Goal: Transaction & Acquisition: Book appointment/travel/reservation

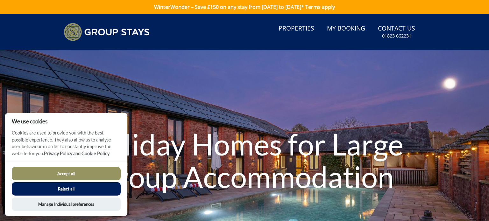
scroll to position [3, 0]
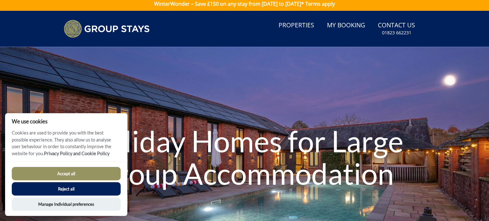
click at [44, 173] on button "Accept all" at bounding box center [66, 173] width 109 height 13
checkbox input "true"
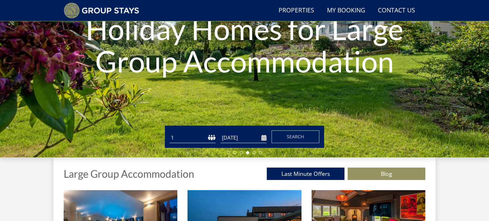
scroll to position [102, 0]
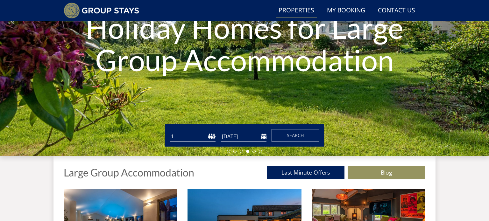
click at [295, 9] on link "Properties" at bounding box center [296, 11] width 41 height 14
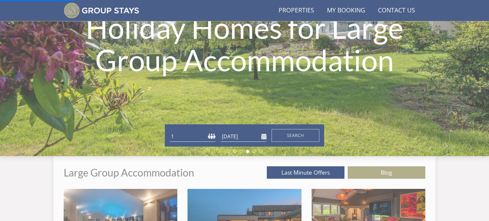
scroll to position [0, 0]
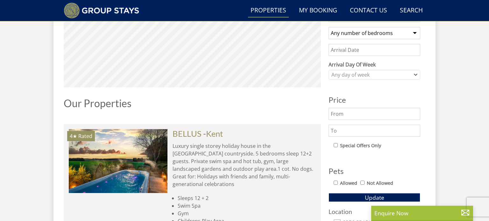
scroll to position [271, 0]
click at [415, 32] on select "Any number of bedrooms 1 Bedroom 2 Bedrooms 3 Bedrooms 4 Bedrooms 5 Bedrooms 6 …" at bounding box center [374, 33] width 92 height 12
select select "8"
click at [328, 27] on select "Any number of bedrooms 1 Bedroom 2 Bedrooms 3 Bedrooms 4 Bedrooms 5 Bedrooms 6 …" at bounding box center [374, 33] width 92 height 12
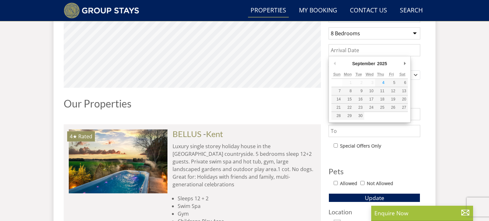
click at [374, 50] on input "Date" at bounding box center [374, 50] width 92 height 12
type input "14/08/2026"
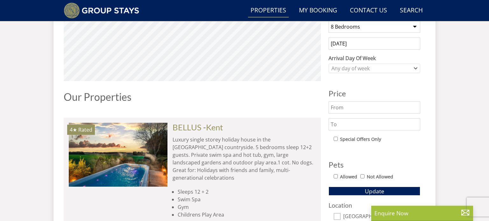
scroll to position [286, 0]
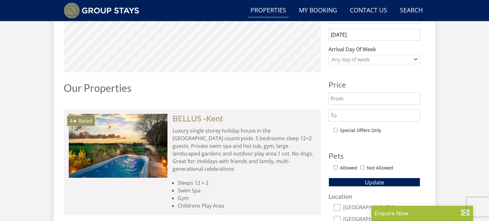
click at [335, 166] on input "Allowed" at bounding box center [336, 168] width 4 height 4
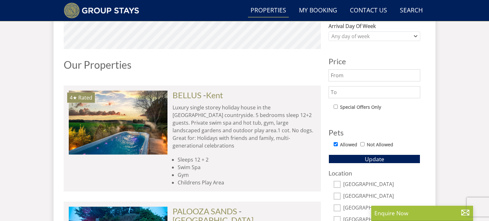
scroll to position [314, 0]
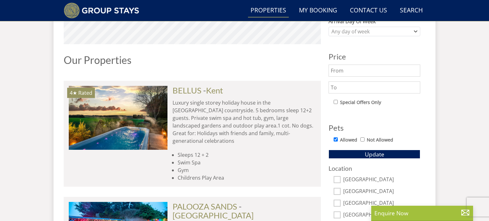
click at [336, 138] on input "Allowed" at bounding box center [336, 139] width 4 height 4
checkbox input "false"
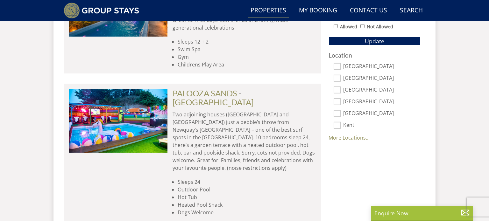
scroll to position [429, 0]
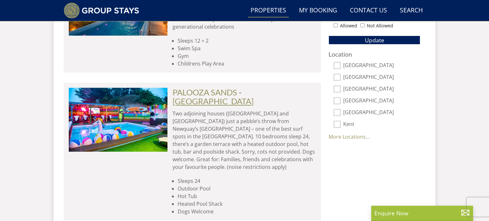
click at [254, 96] on link "[GEOGRAPHIC_DATA]" at bounding box center [213, 101] width 81 height 10
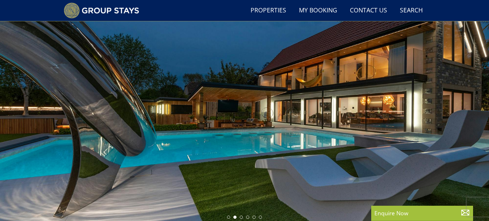
scroll to position [31, 0]
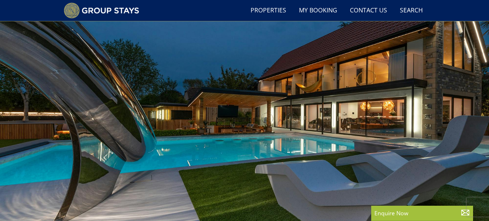
click at [464, 99] on div at bounding box center [244, 116] width 489 height 223
click at [455, 108] on div at bounding box center [244, 116] width 489 height 223
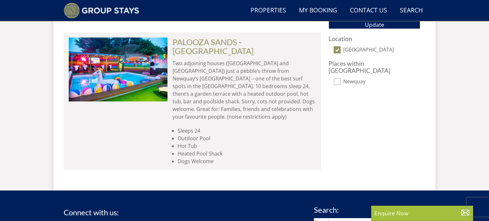
scroll to position [417, 0]
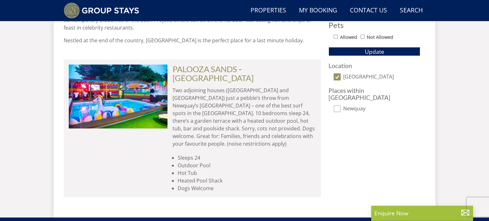
click at [338, 77] on input "[GEOGRAPHIC_DATA]" at bounding box center [337, 77] width 7 height 7
checkbox input "false"
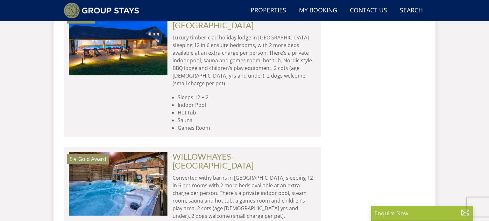
scroll to position [2763, 0]
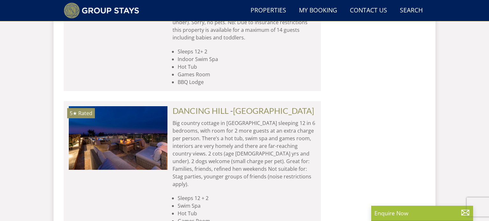
scroll to position [3410, 0]
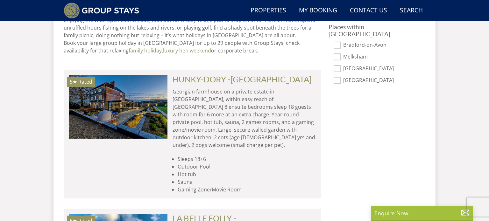
scroll to position [484, 0]
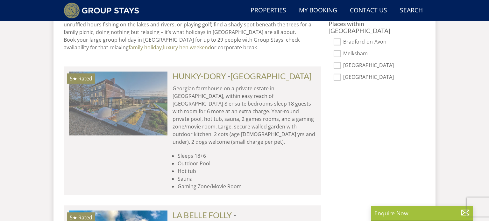
click at [145, 118] on img at bounding box center [118, 104] width 99 height 64
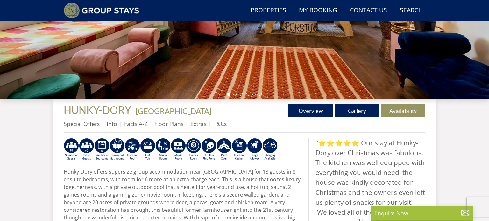
scroll to position [178, 0]
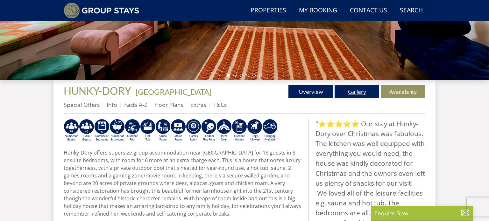
click at [360, 90] on link "Gallery" at bounding box center [357, 91] width 45 height 13
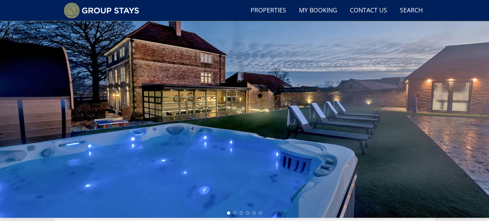
scroll to position [44, 0]
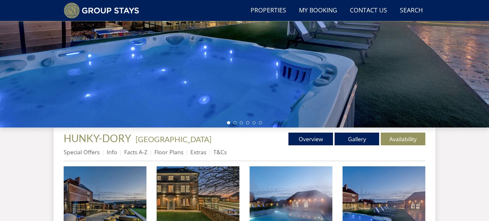
scroll to position [132, 0]
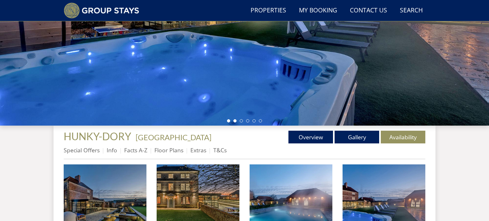
click at [236, 120] on li at bounding box center [234, 120] width 3 height 3
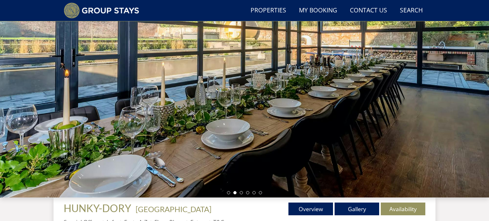
scroll to position [60, 0]
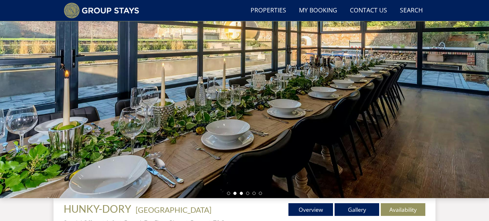
click at [241, 193] on li at bounding box center [241, 193] width 3 height 3
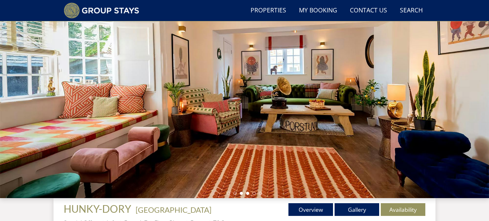
click at [246, 194] on li at bounding box center [247, 193] width 3 height 3
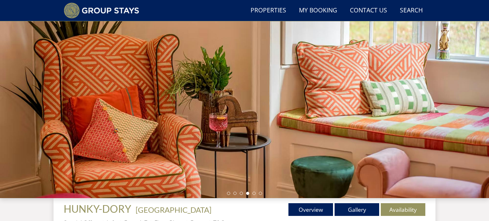
click at [246, 194] on li at bounding box center [247, 193] width 3 height 3
click at [253, 192] on li at bounding box center [253, 193] width 3 height 3
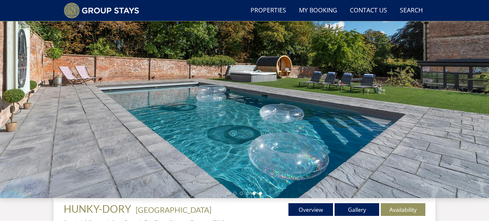
click at [259, 194] on li at bounding box center [260, 193] width 3 height 3
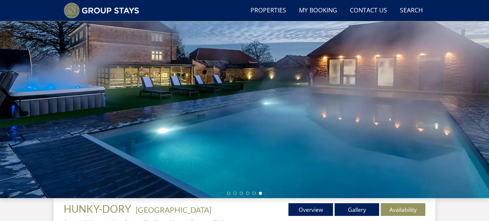
click at [259, 194] on li at bounding box center [260, 193] width 3 height 3
click at [437, 110] on div at bounding box center [244, 86] width 489 height 223
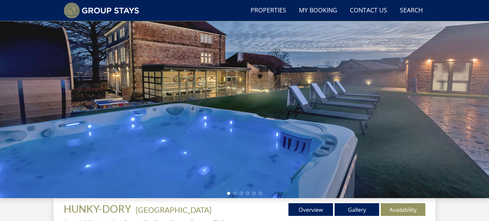
click at [437, 110] on div at bounding box center [244, 86] width 489 height 223
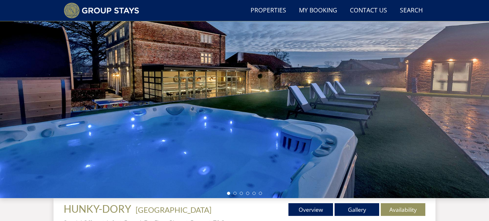
click at [437, 110] on div at bounding box center [244, 86] width 489 height 223
click at [460, 127] on div at bounding box center [244, 86] width 489 height 223
click at [460, 128] on div at bounding box center [244, 86] width 489 height 223
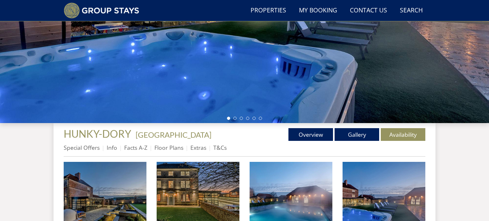
scroll to position [136, 0]
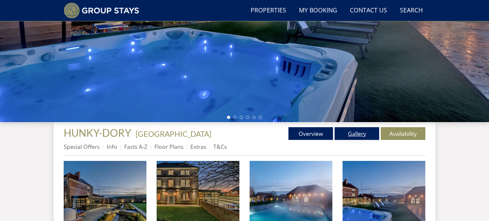
click at [367, 136] on link "Gallery" at bounding box center [357, 133] width 45 height 13
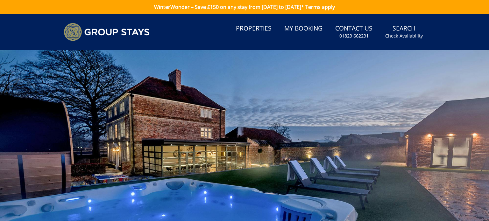
click at [461, 151] on div at bounding box center [244, 161] width 489 height 223
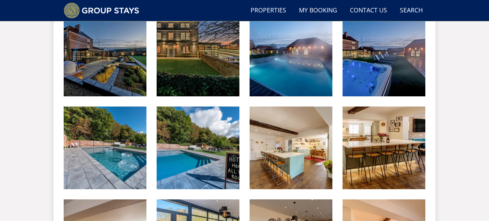
scroll to position [287, 0]
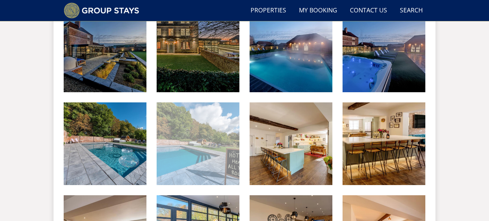
click at [209, 163] on img at bounding box center [198, 143] width 83 height 83
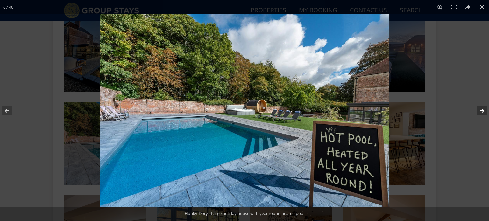
click at [481, 108] on button at bounding box center [478, 111] width 22 height 32
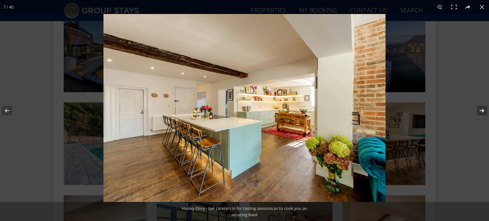
click at [481, 108] on button at bounding box center [478, 111] width 22 height 32
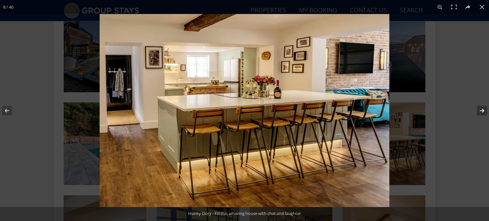
click at [481, 108] on button at bounding box center [478, 111] width 22 height 32
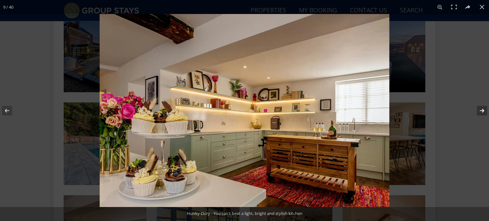
click at [481, 108] on button at bounding box center [478, 111] width 22 height 32
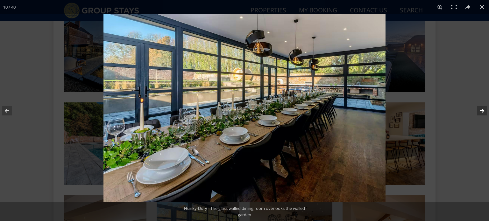
click at [481, 108] on button at bounding box center [478, 111] width 22 height 32
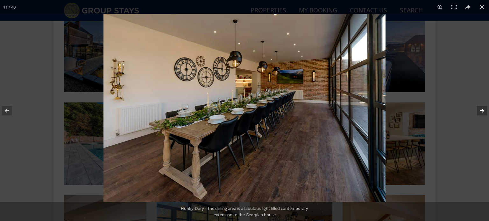
click at [481, 108] on button at bounding box center [478, 111] width 22 height 32
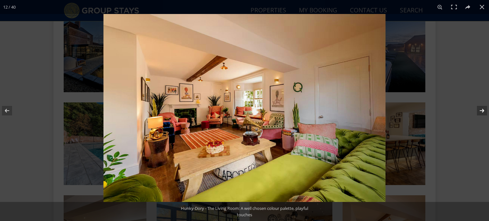
click at [481, 108] on button at bounding box center [478, 111] width 22 height 32
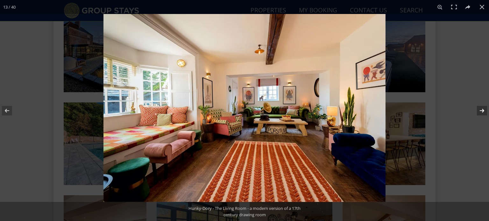
click at [481, 108] on button at bounding box center [478, 111] width 22 height 32
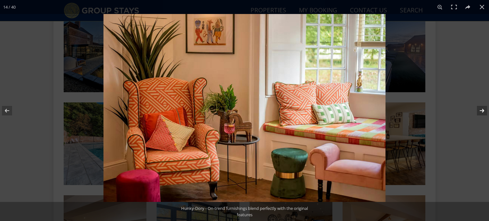
click at [481, 108] on button at bounding box center [478, 111] width 22 height 32
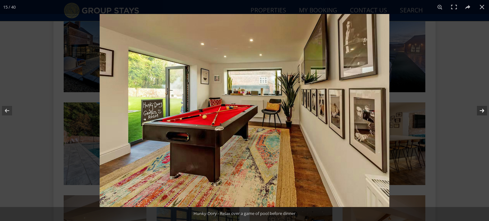
click at [481, 108] on button at bounding box center [478, 111] width 22 height 32
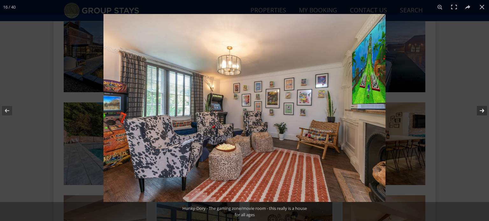
click at [481, 108] on button at bounding box center [478, 111] width 22 height 32
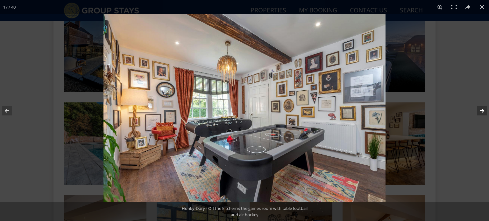
click at [481, 108] on button at bounding box center [478, 111] width 22 height 32
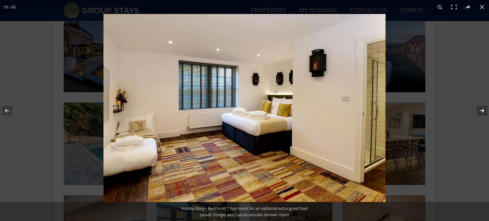
click at [483, 109] on button at bounding box center [478, 111] width 22 height 32
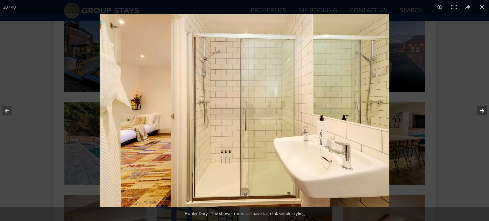
click at [483, 109] on button at bounding box center [478, 111] width 22 height 32
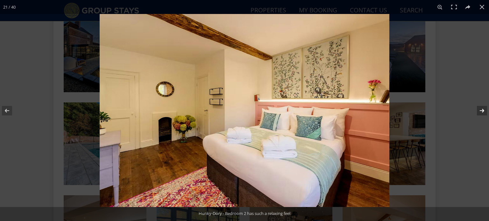
click at [483, 109] on button at bounding box center [478, 111] width 22 height 32
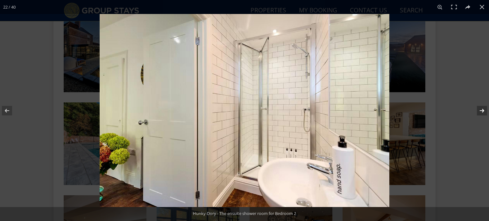
click at [483, 109] on button at bounding box center [478, 111] width 22 height 32
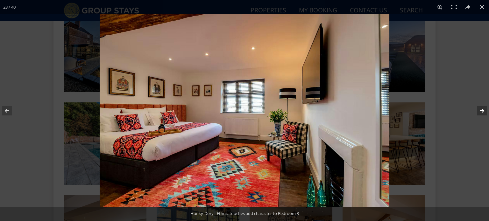
click at [483, 109] on button at bounding box center [478, 111] width 22 height 32
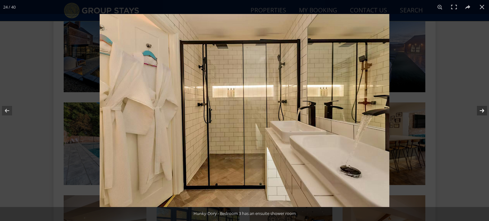
click at [483, 109] on button at bounding box center [478, 111] width 22 height 32
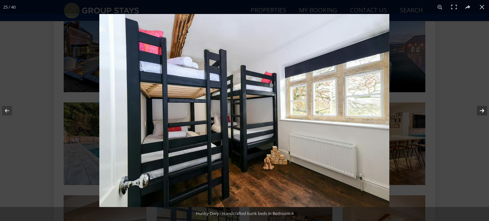
click at [483, 109] on button at bounding box center [478, 111] width 22 height 32
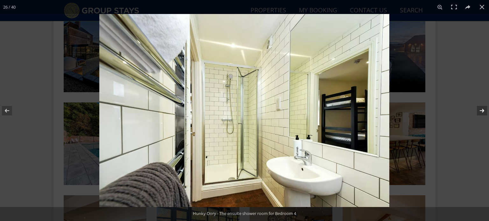
click at [483, 109] on button at bounding box center [478, 111] width 22 height 32
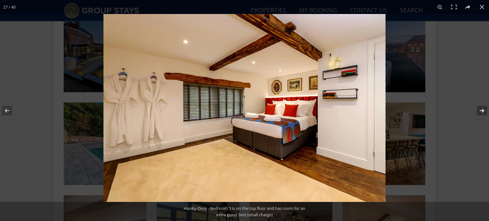
click at [483, 109] on button at bounding box center [478, 111] width 22 height 32
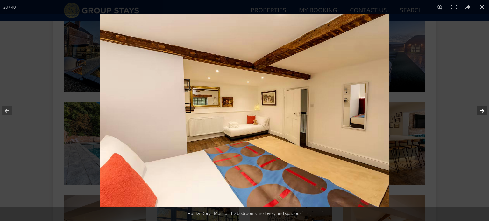
click at [483, 109] on button at bounding box center [478, 111] width 22 height 32
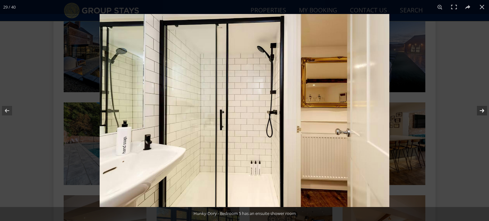
click at [483, 109] on button at bounding box center [478, 111] width 22 height 32
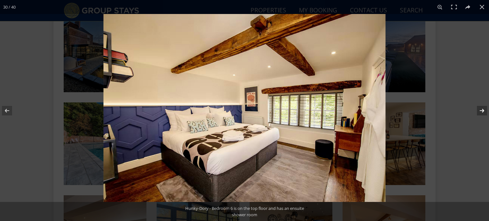
click at [482, 124] on button at bounding box center [478, 111] width 22 height 32
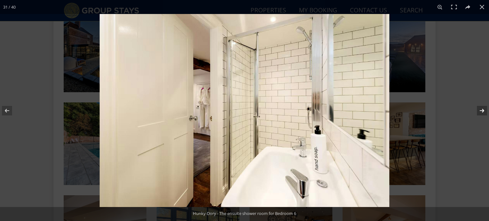
click at [482, 124] on button at bounding box center [478, 111] width 22 height 32
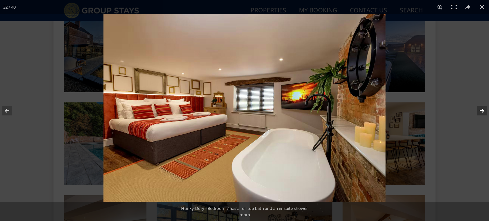
click at [482, 124] on button at bounding box center [478, 111] width 22 height 32
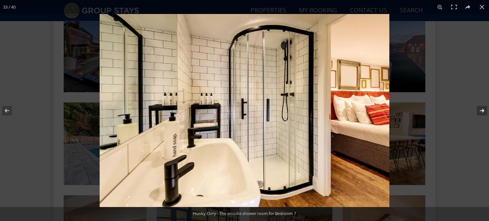
click at [482, 124] on button at bounding box center [478, 111] width 22 height 32
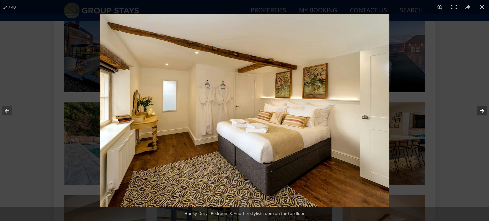
click at [482, 124] on button at bounding box center [478, 111] width 22 height 32
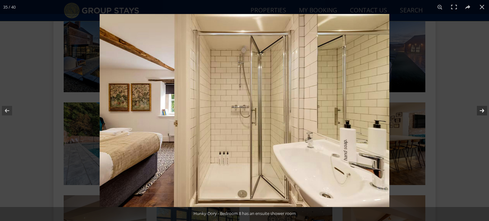
click at [482, 124] on button at bounding box center [478, 111] width 22 height 32
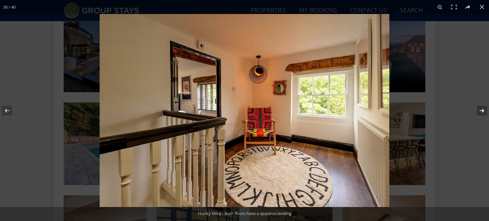
click at [482, 124] on button at bounding box center [478, 111] width 22 height 32
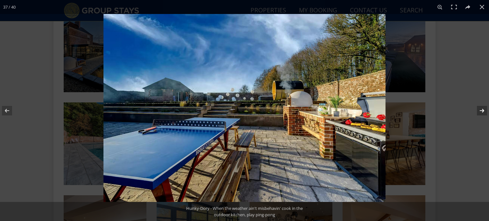
click at [482, 124] on button at bounding box center [478, 111] width 22 height 32
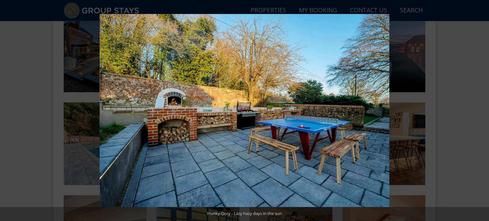
click at [482, 124] on button at bounding box center [478, 111] width 22 height 32
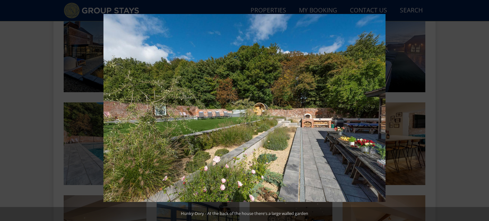
click at [482, 124] on button at bounding box center [478, 111] width 22 height 32
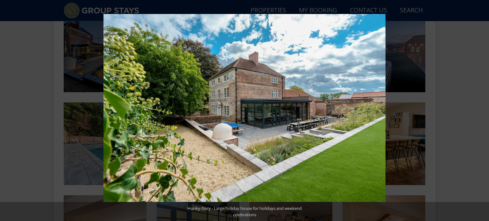
click at [482, 124] on button at bounding box center [478, 111] width 22 height 32
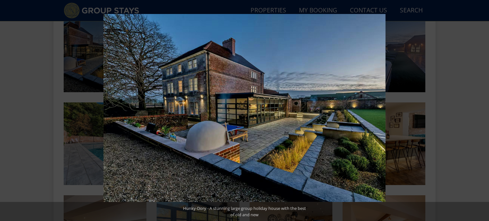
click at [482, 124] on button at bounding box center [478, 111] width 22 height 32
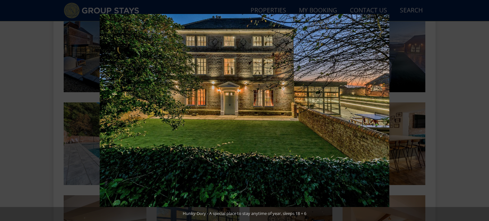
click at [482, 124] on button at bounding box center [478, 111] width 22 height 32
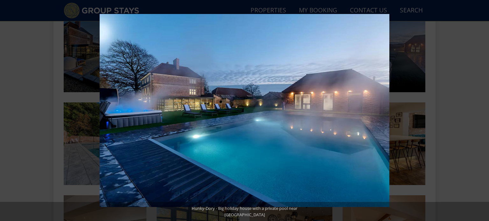
click at [482, 124] on button at bounding box center [478, 111] width 22 height 32
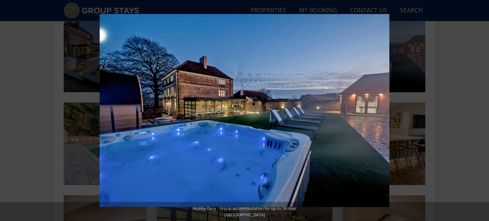
click at [482, 124] on button at bounding box center [478, 111] width 22 height 32
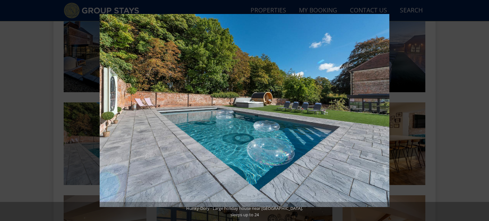
click at [482, 124] on button at bounding box center [478, 111] width 22 height 32
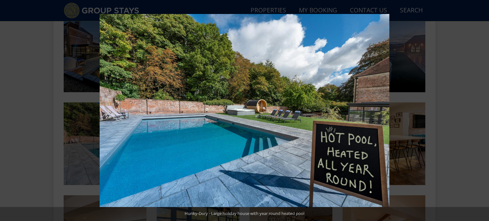
click at [482, 124] on button at bounding box center [478, 111] width 22 height 32
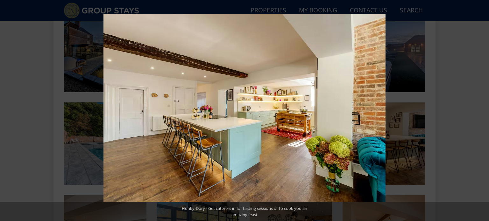
click at [482, 124] on button at bounding box center [478, 111] width 22 height 32
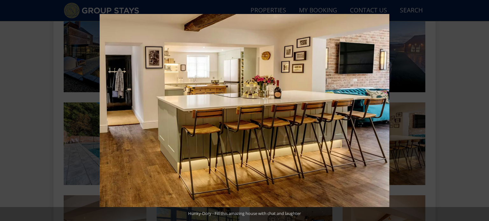
click at [482, 124] on button at bounding box center [478, 111] width 22 height 32
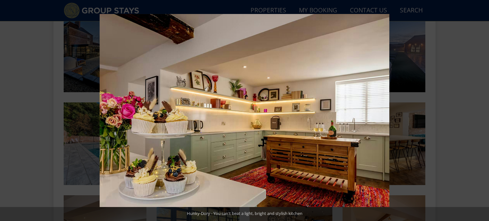
click at [482, 124] on button at bounding box center [478, 111] width 22 height 32
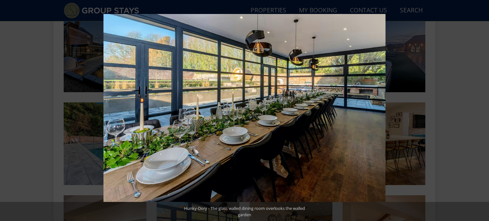
click at [482, 124] on button at bounding box center [478, 111] width 22 height 32
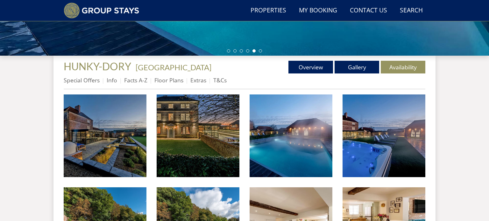
scroll to position [127, 0]
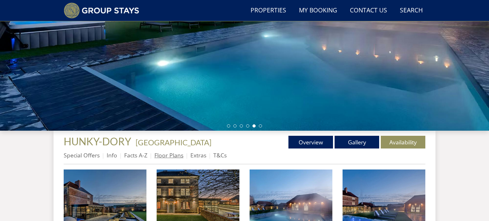
click at [168, 159] on link "Floor Plans" at bounding box center [168, 156] width 29 height 8
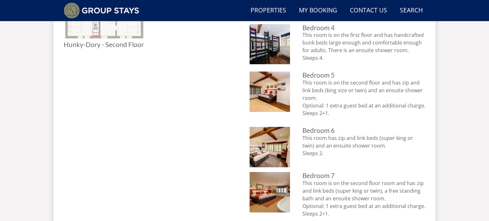
scroll to position [668, 0]
